Goal: Information Seeking & Learning: Learn about a topic

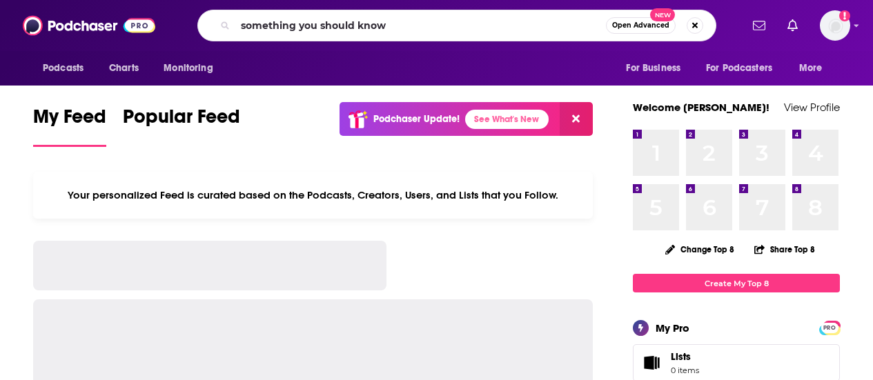
type input "something you should know"
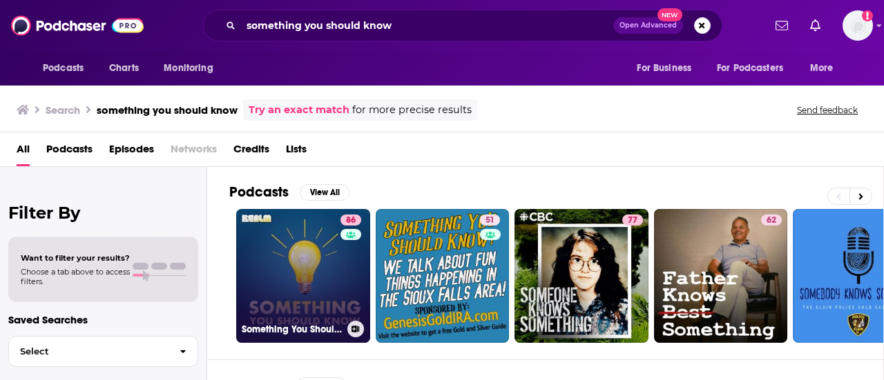
click at [311, 253] on link "86 Something You Should Know" at bounding box center [303, 276] width 134 height 134
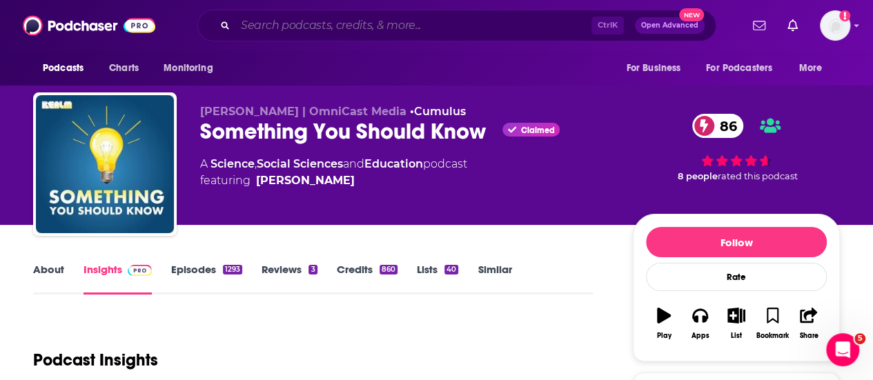
click at [296, 22] on input "Search podcasts, credits, & more..." at bounding box center [413, 26] width 356 height 22
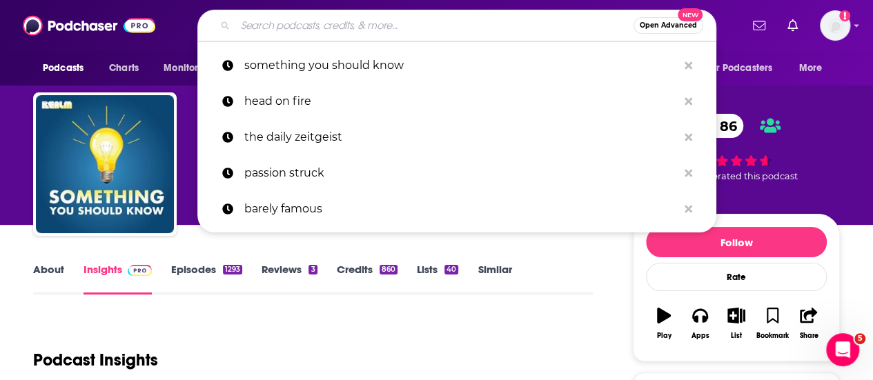
paste input "Off the [PERSON_NAME] with [PERSON_NAME]"
type input "Off the [PERSON_NAME] with [PERSON_NAME]"
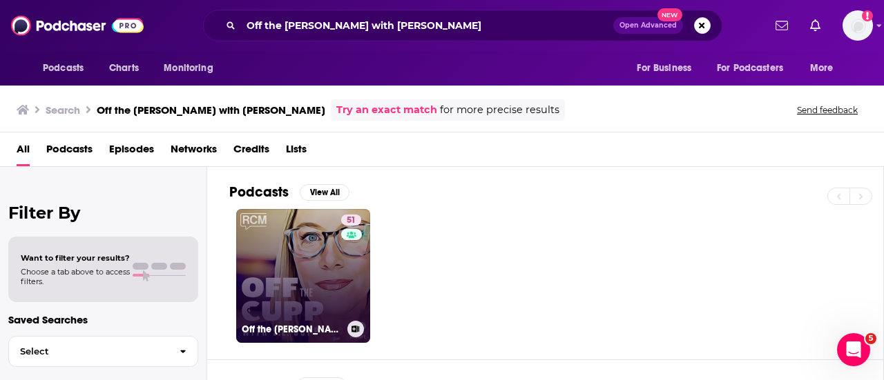
click at [282, 252] on link "51 Off the [PERSON_NAME] with [PERSON_NAME]" at bounding box center [303, 276] width 134 height 134
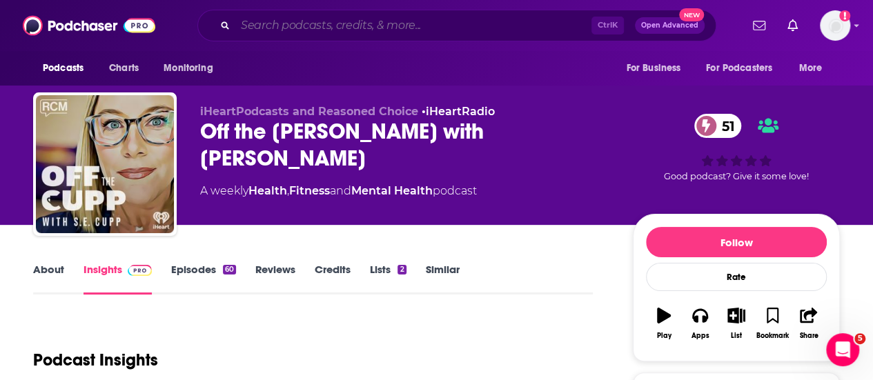
click at [354, 20] on input "Search podcasts, credits, & more..." at bounding box center [413, 26] width 356 height 22
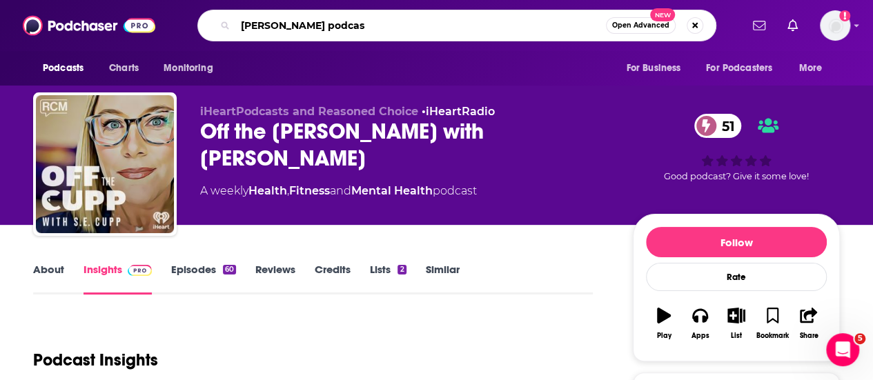
type input "[PERSON_NAME] podcast"
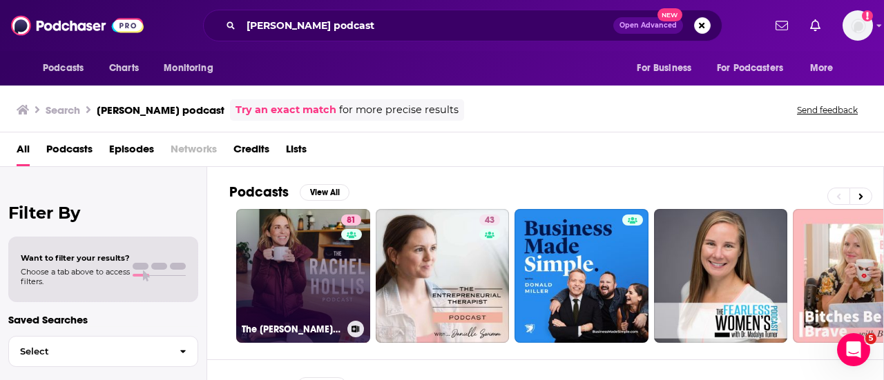
click at [297, 264] on link "81 The [PERSON_NAME] Podcast" at bounding box center [303, 276] width 134 height 134
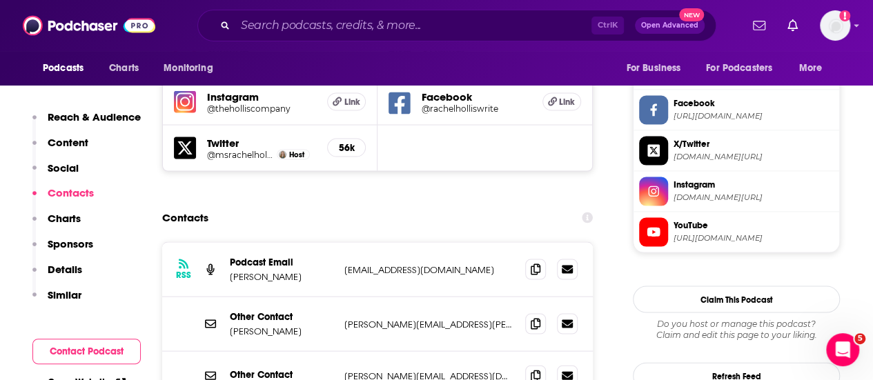
scroll to position [1301, 0]
